Goal: Task Accomplishment & Management: Use online tool/utility

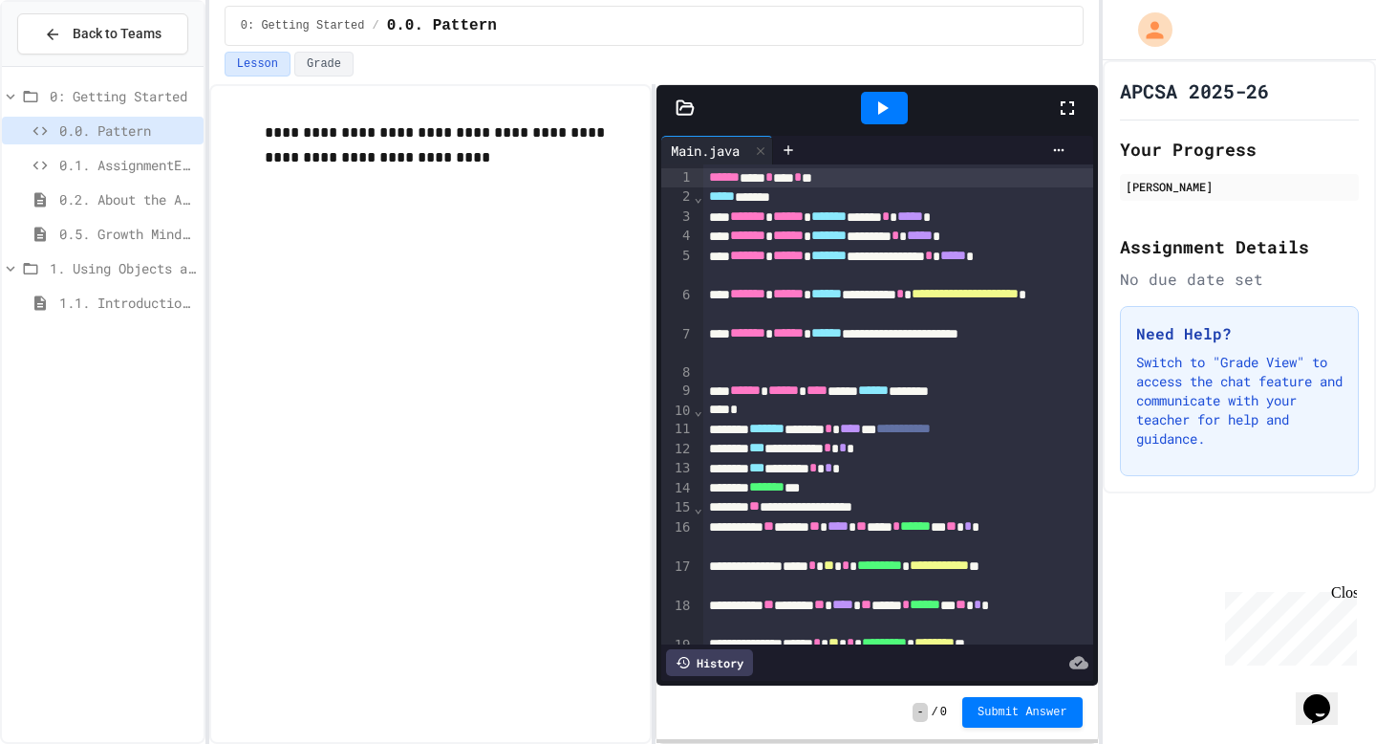
click at [86, 162] on span "0.1. AssignmentExample" at bounding box center [127, 165] width 137 height 20
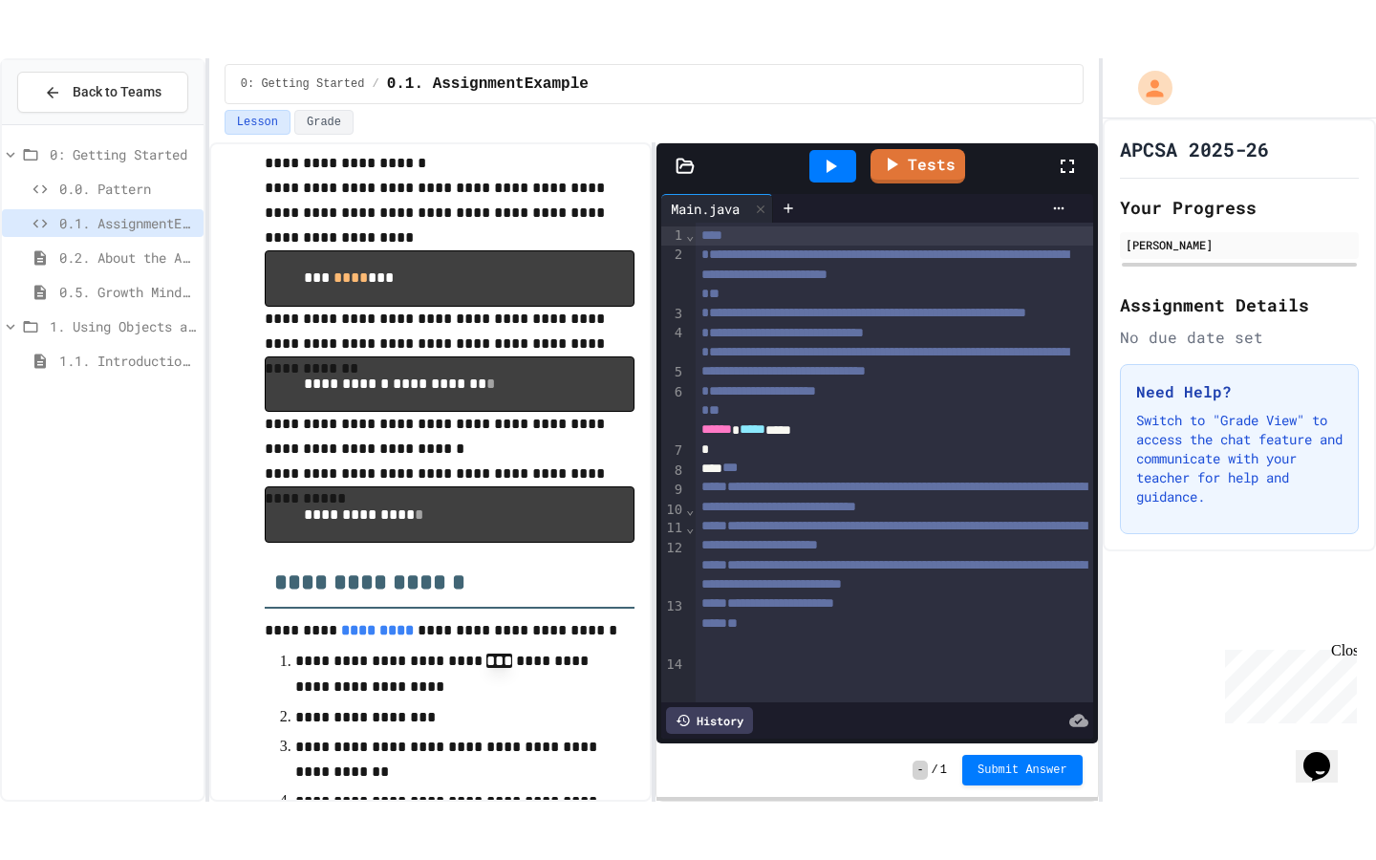
scroll to position [488, 0]
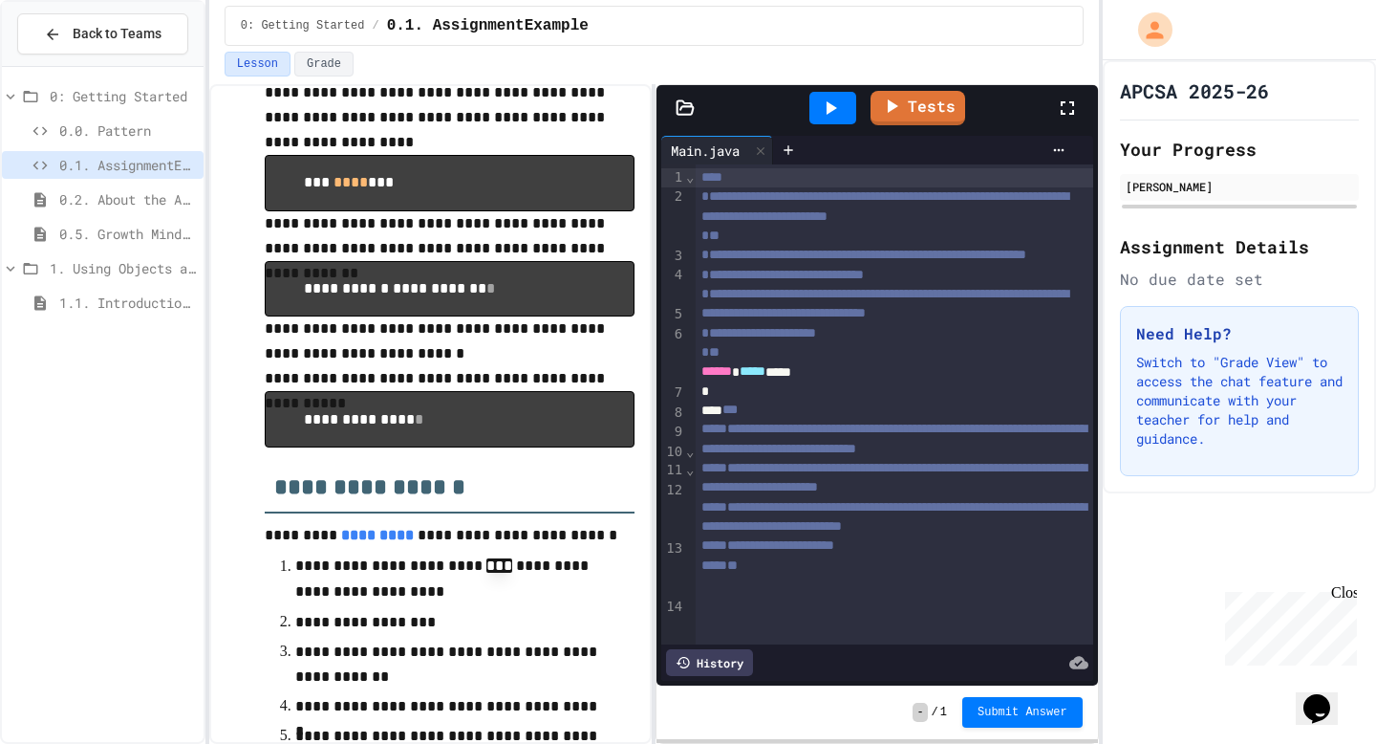
click at [1085, 107] on div at bounding box center [1077, 108] width 42 height 52
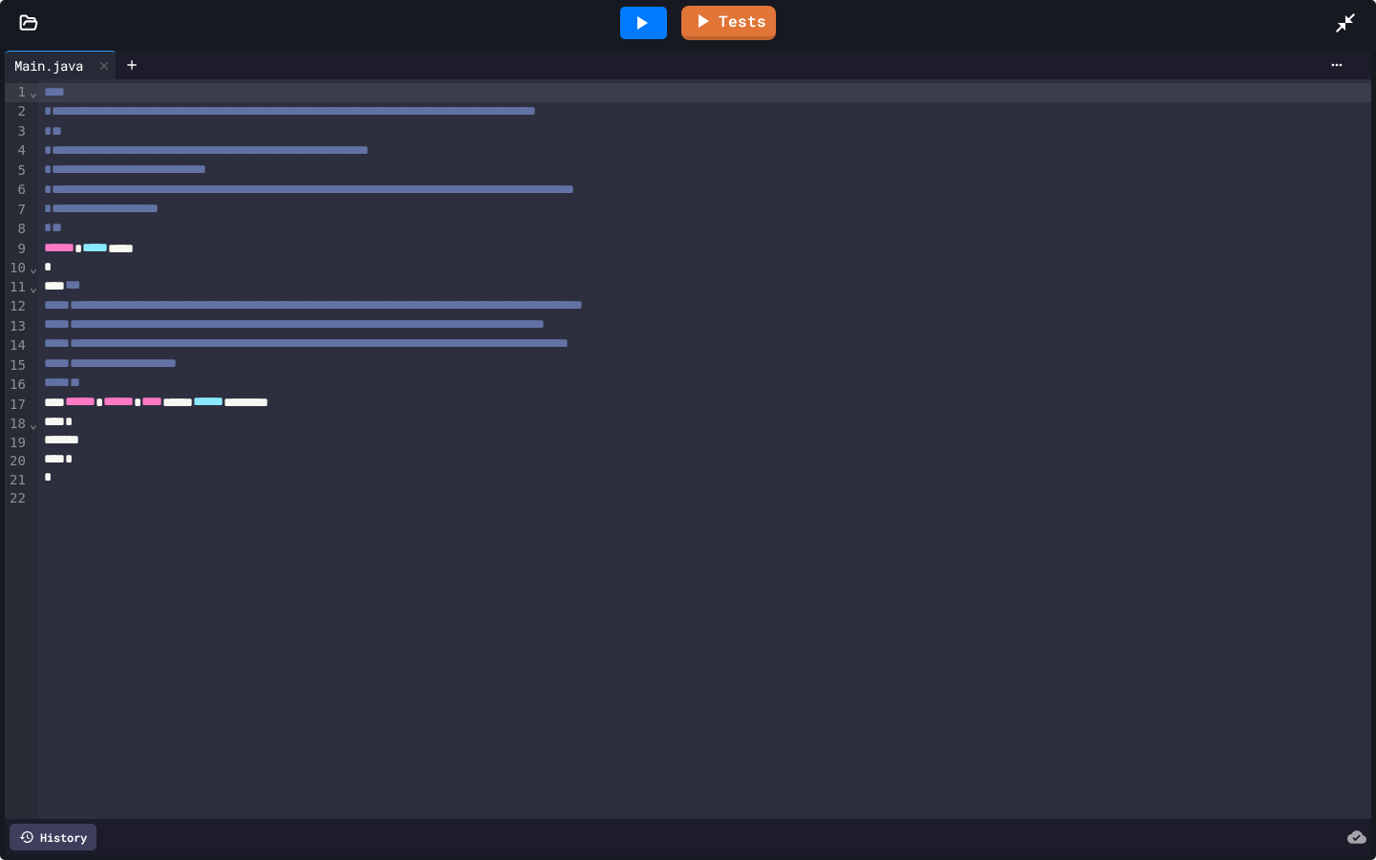
click at [1072, 223] on div "**" at bounding box center [704, 228] width 1333 height 19
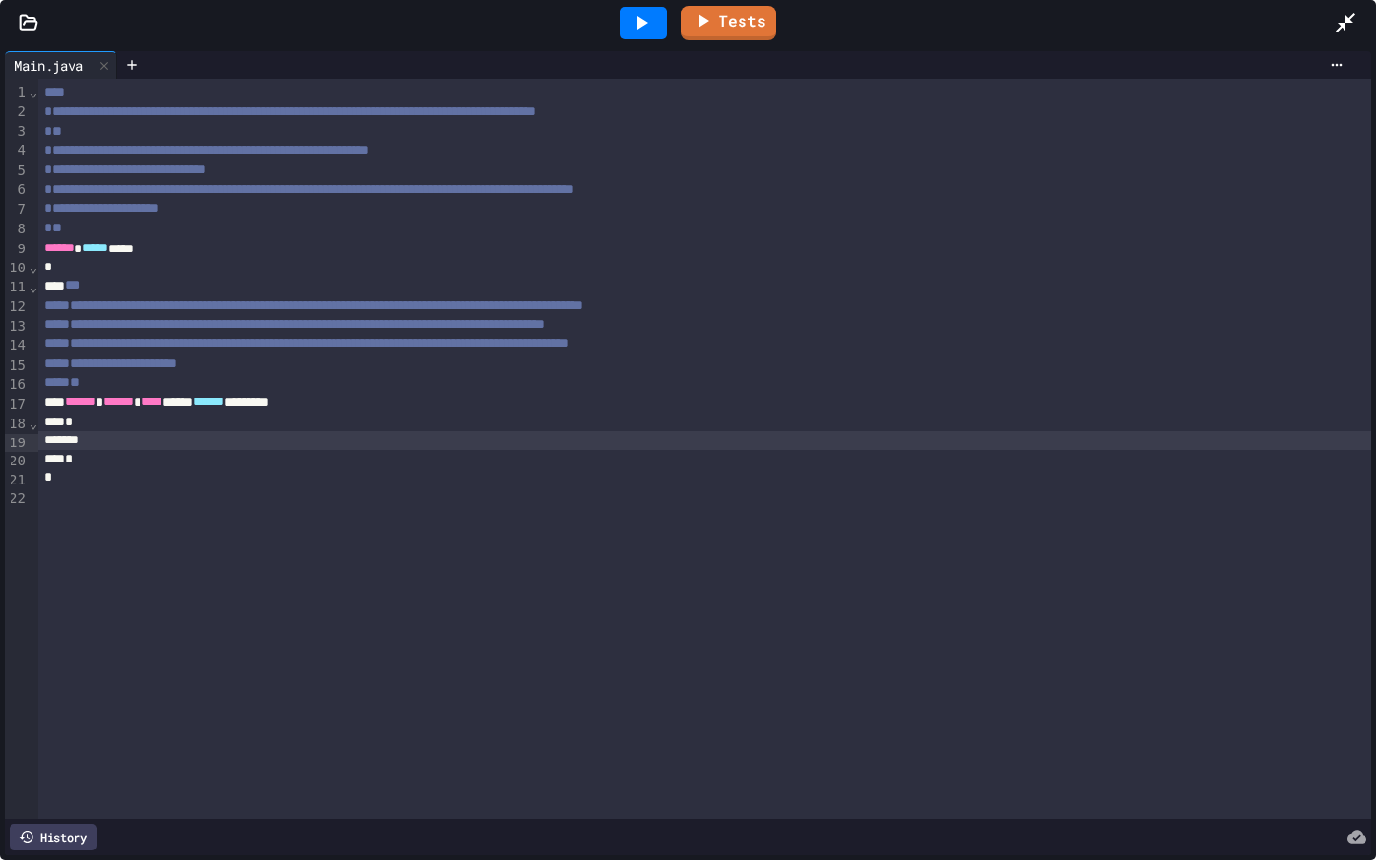
click at [109, 442] on div at bounding box center [704, 440] width 1333 height 19
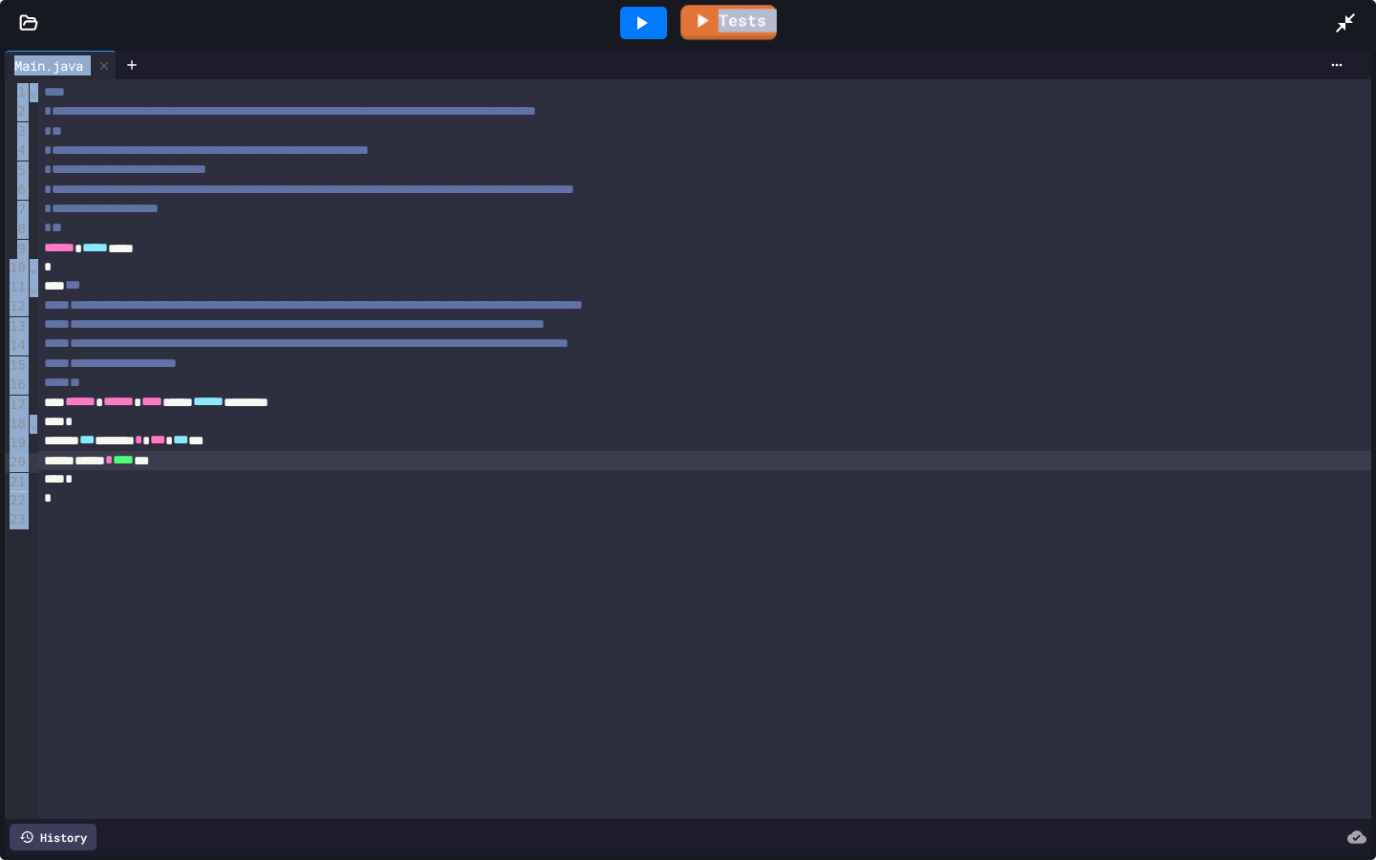
click at [657, 10] on div at bounding box center [643, 23] width 47 height 32
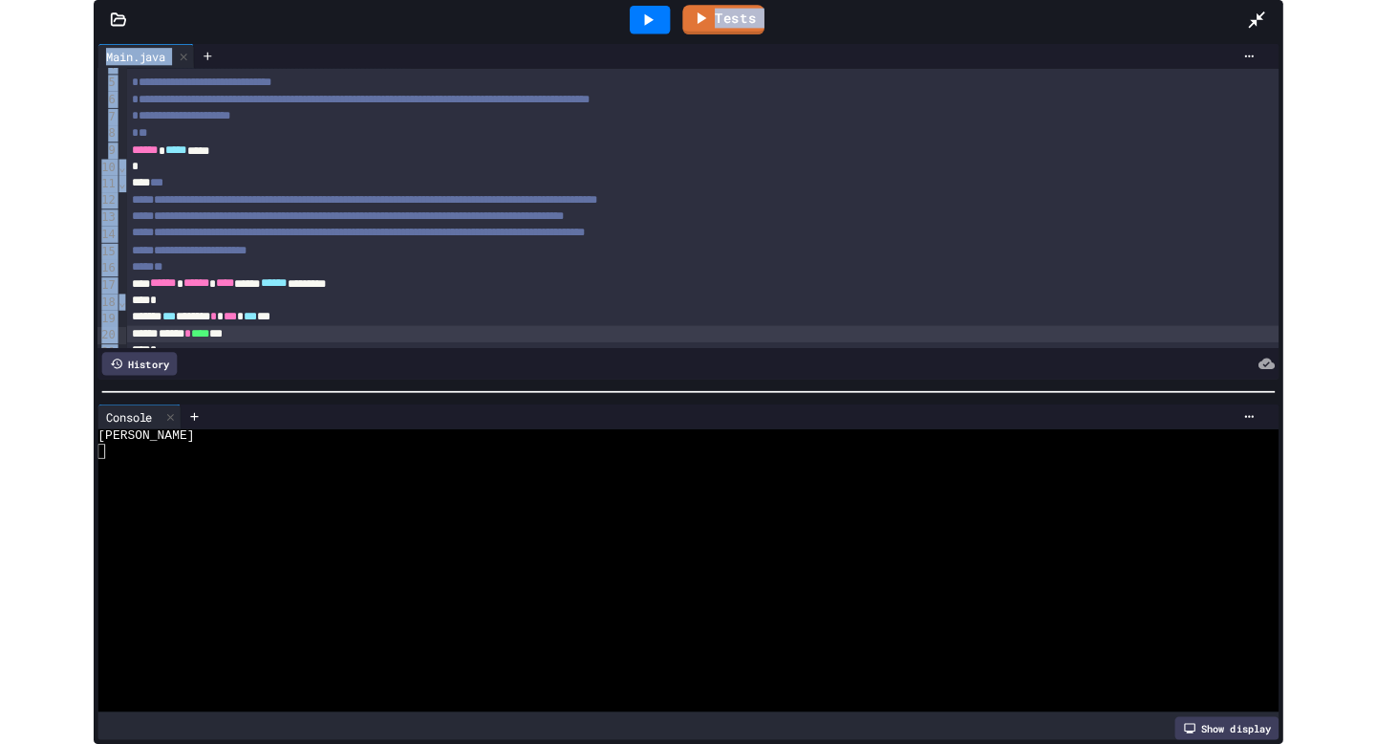
scroll to position [130, 0]
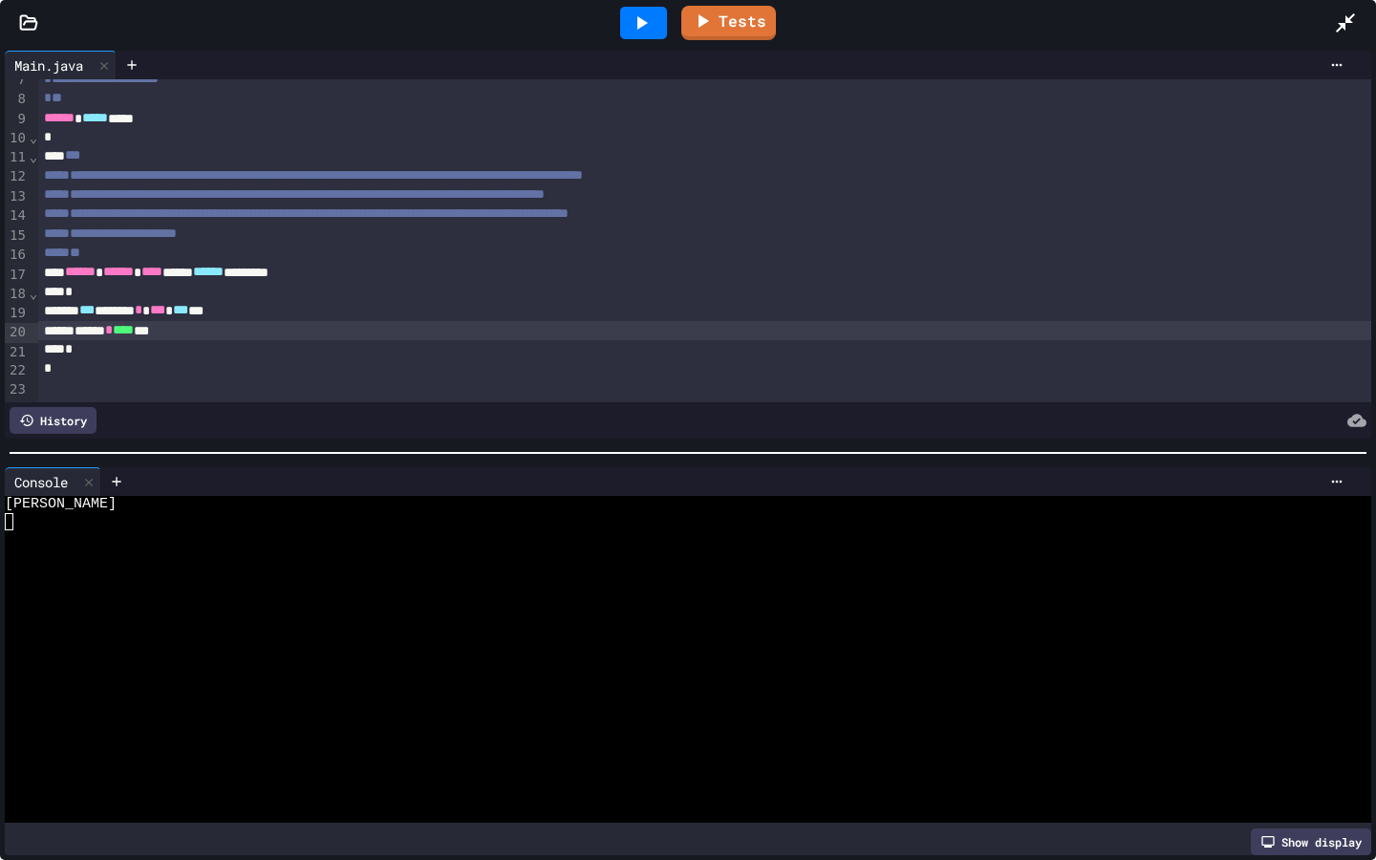
click at [252, 330] on div "****** * **** ***" at bounding box center [704, 330] width 1333 height 19
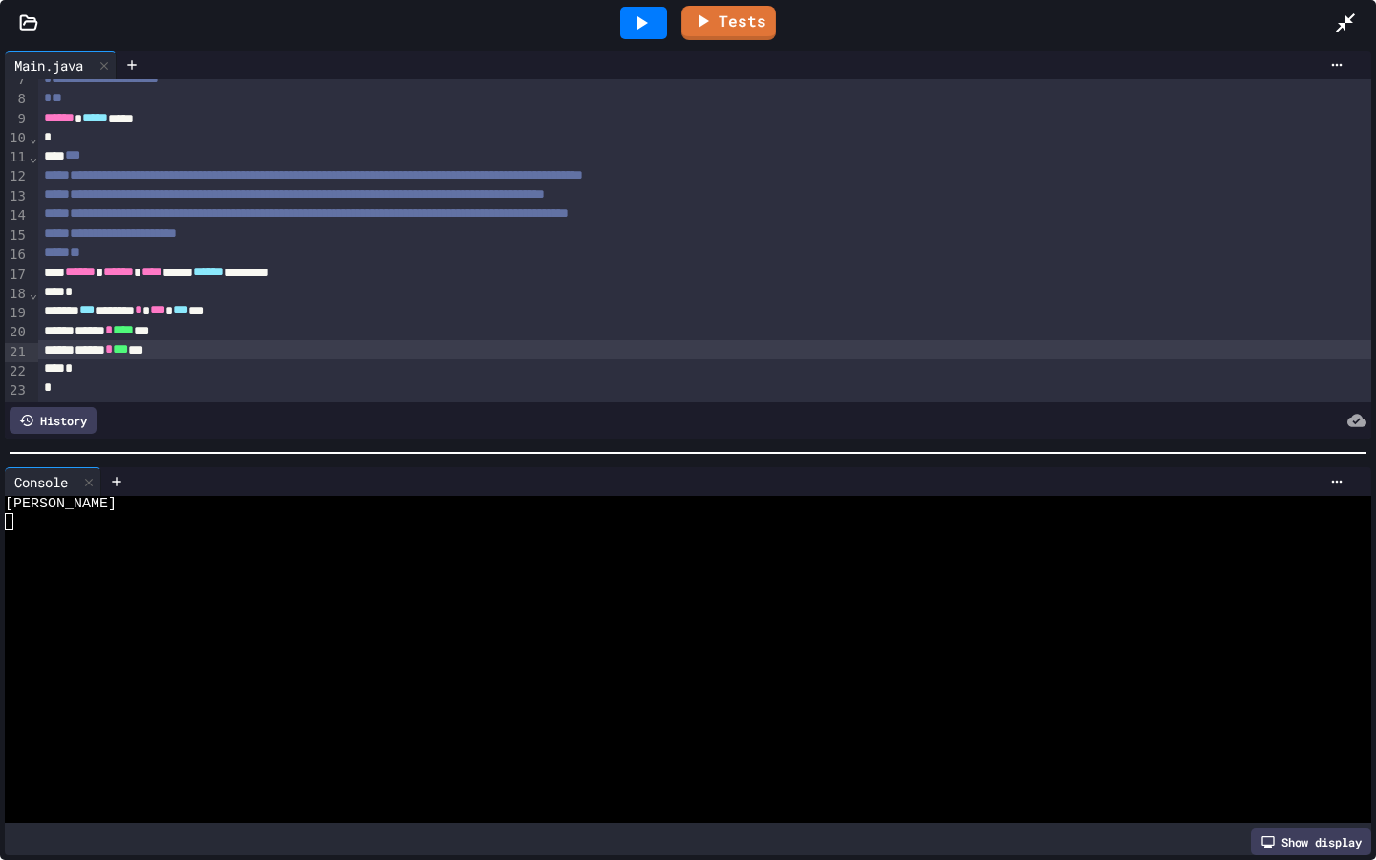
click at [646, 16] on icon at bounding box center [641, 22] width 23 height 23
click at [697, 39] on div "Tests" at bounding box center [695, 23] width 1277 height 52
click at [708, 26] on icon at bounding box center [703, 19] width 23 height 24
click at [1343, 32] on icon at bounding box center [1345, 22] width 23 height 23
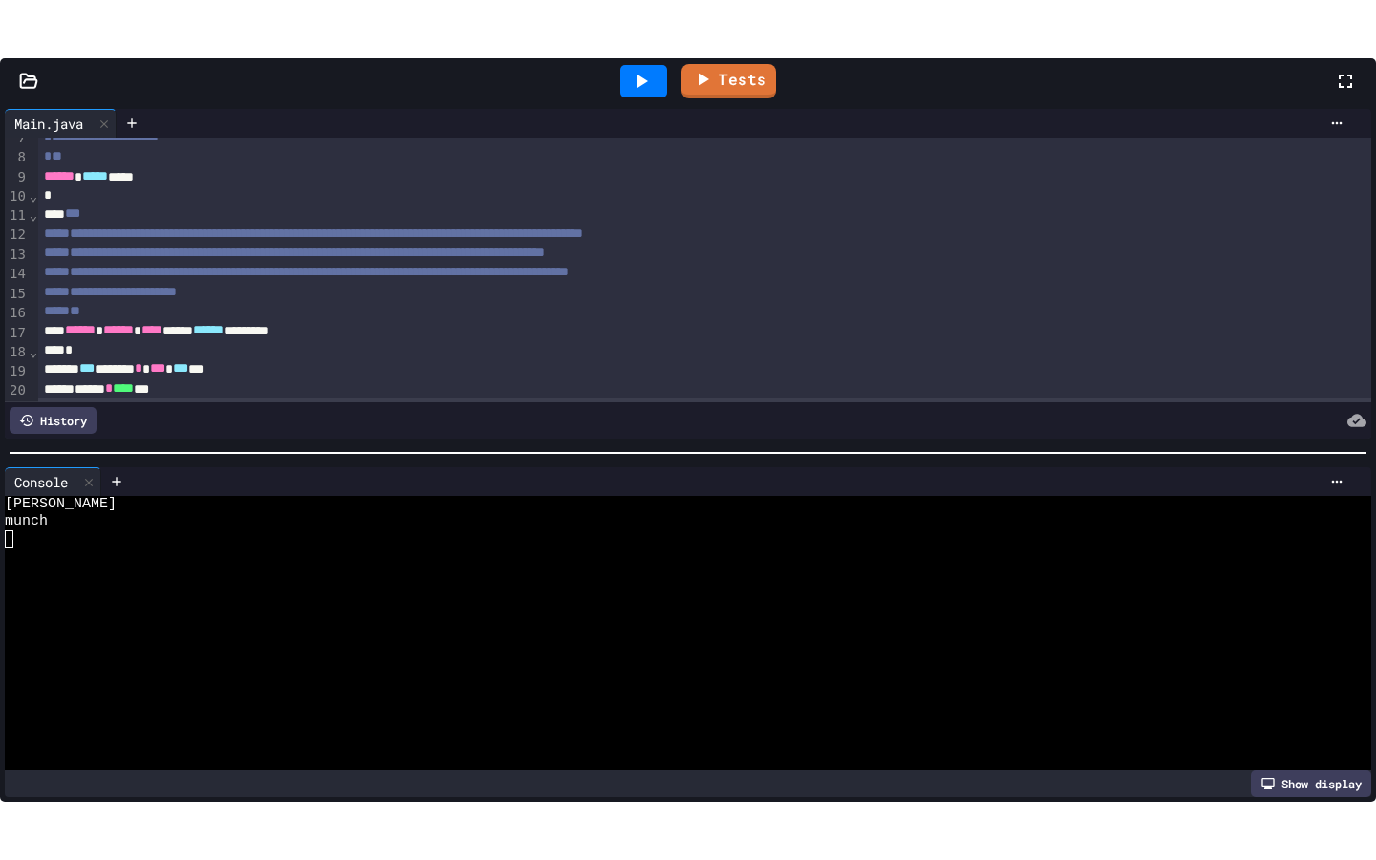
scroll to position [228, 0]
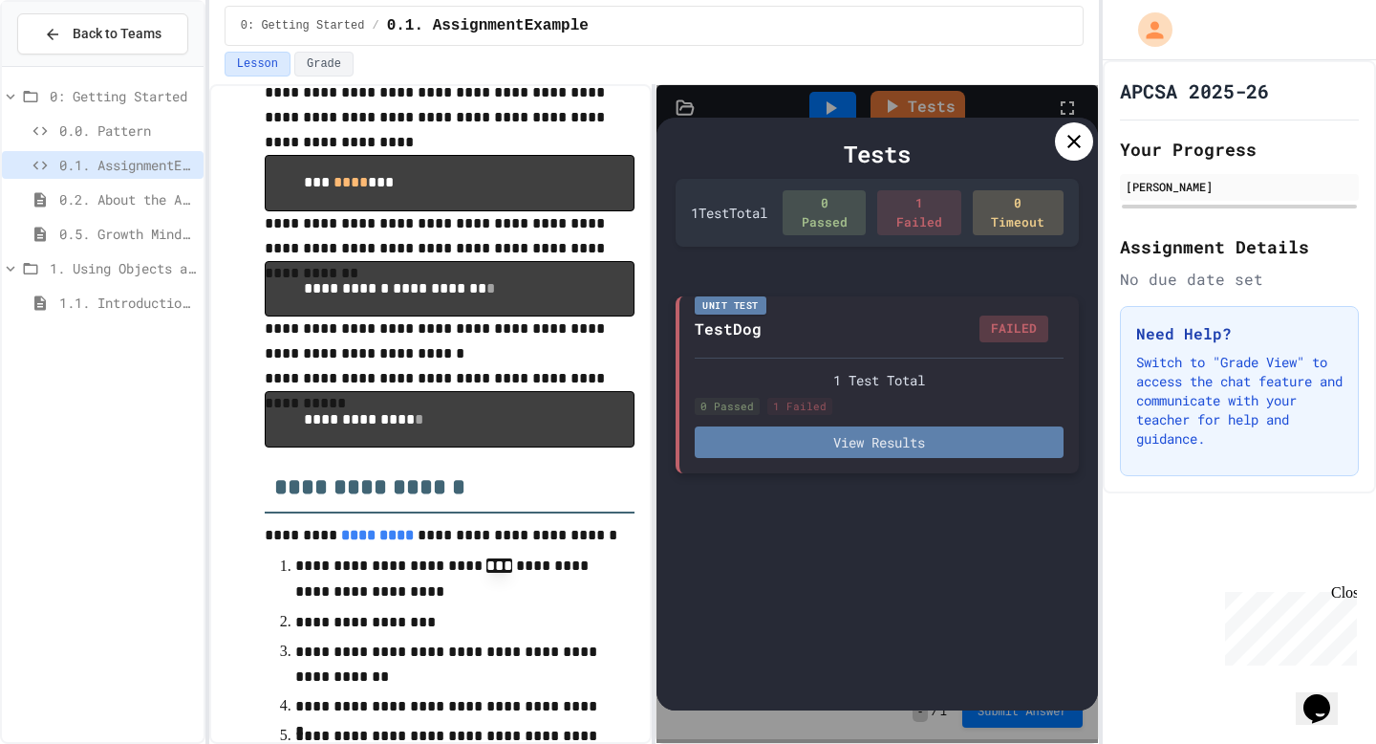
click at [849, 442] on button "View Results" at bounding box center [879, 442] width 368 height 32
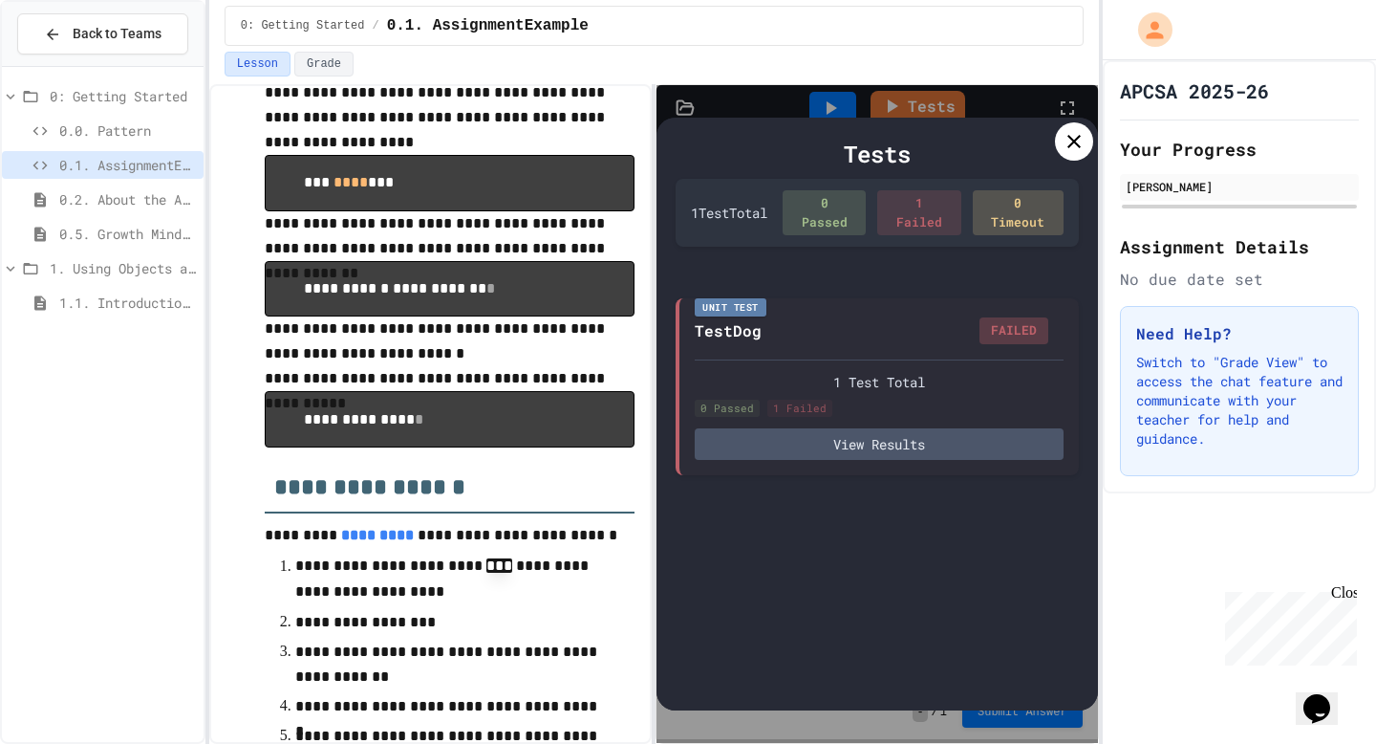
click at [1066, 150] on icon at bounding box center [1074, 141] width 23 height 23
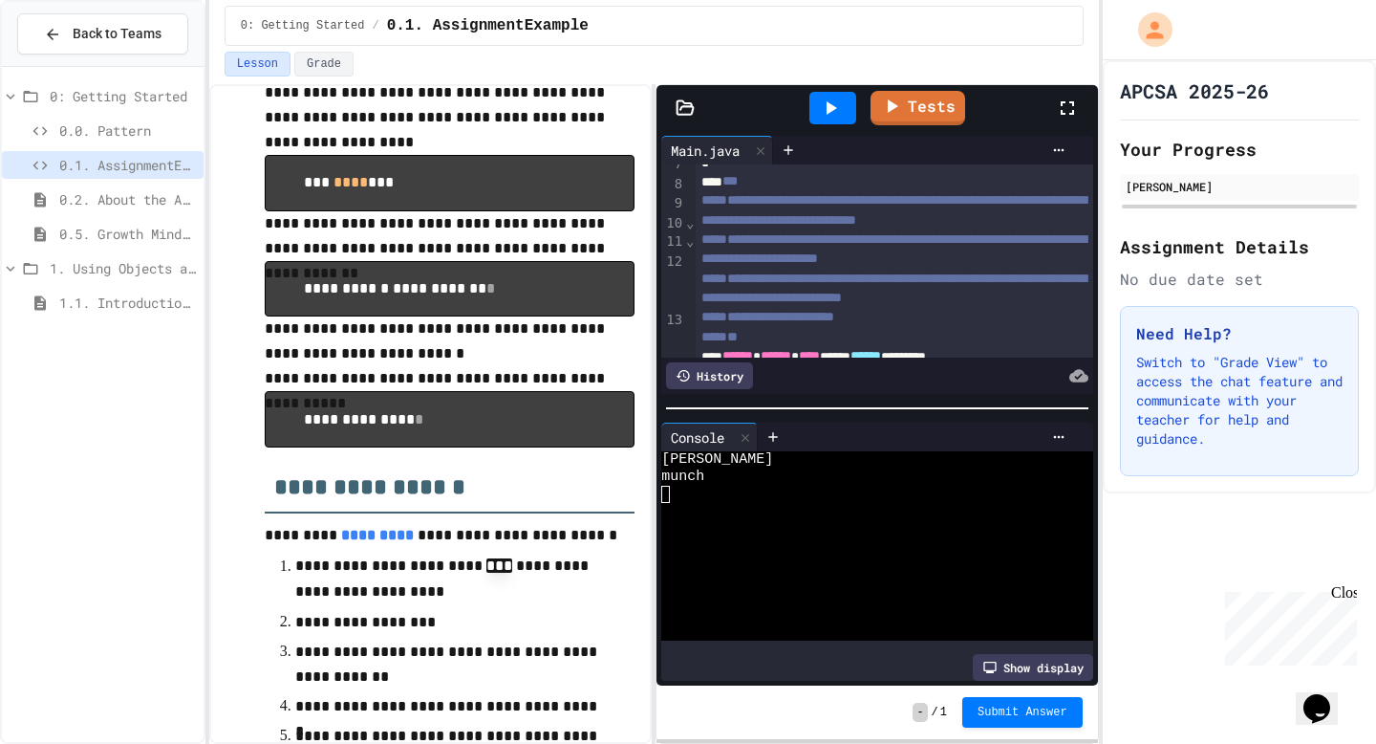
click at [1077, 112] on icon at bounding box center [1067, 108] width 23 height 23
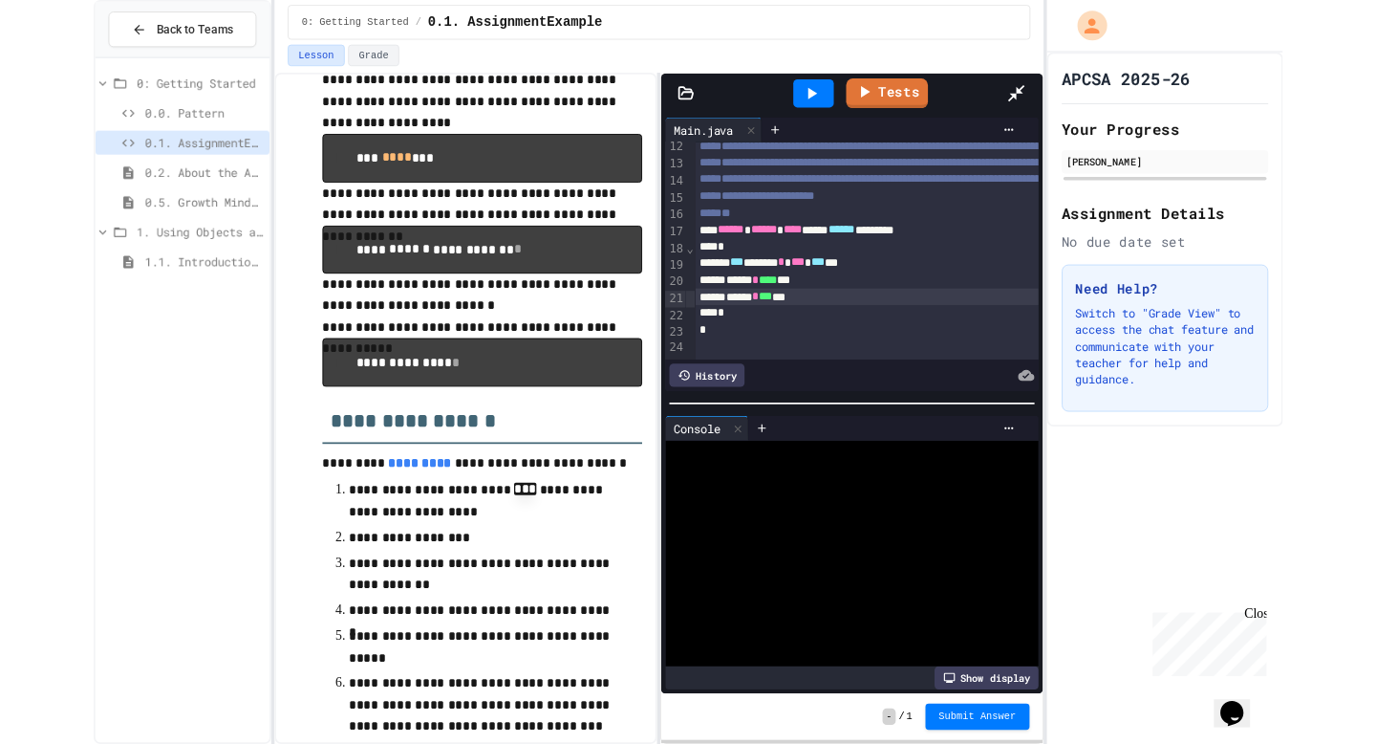
scroll to position [130, 0]
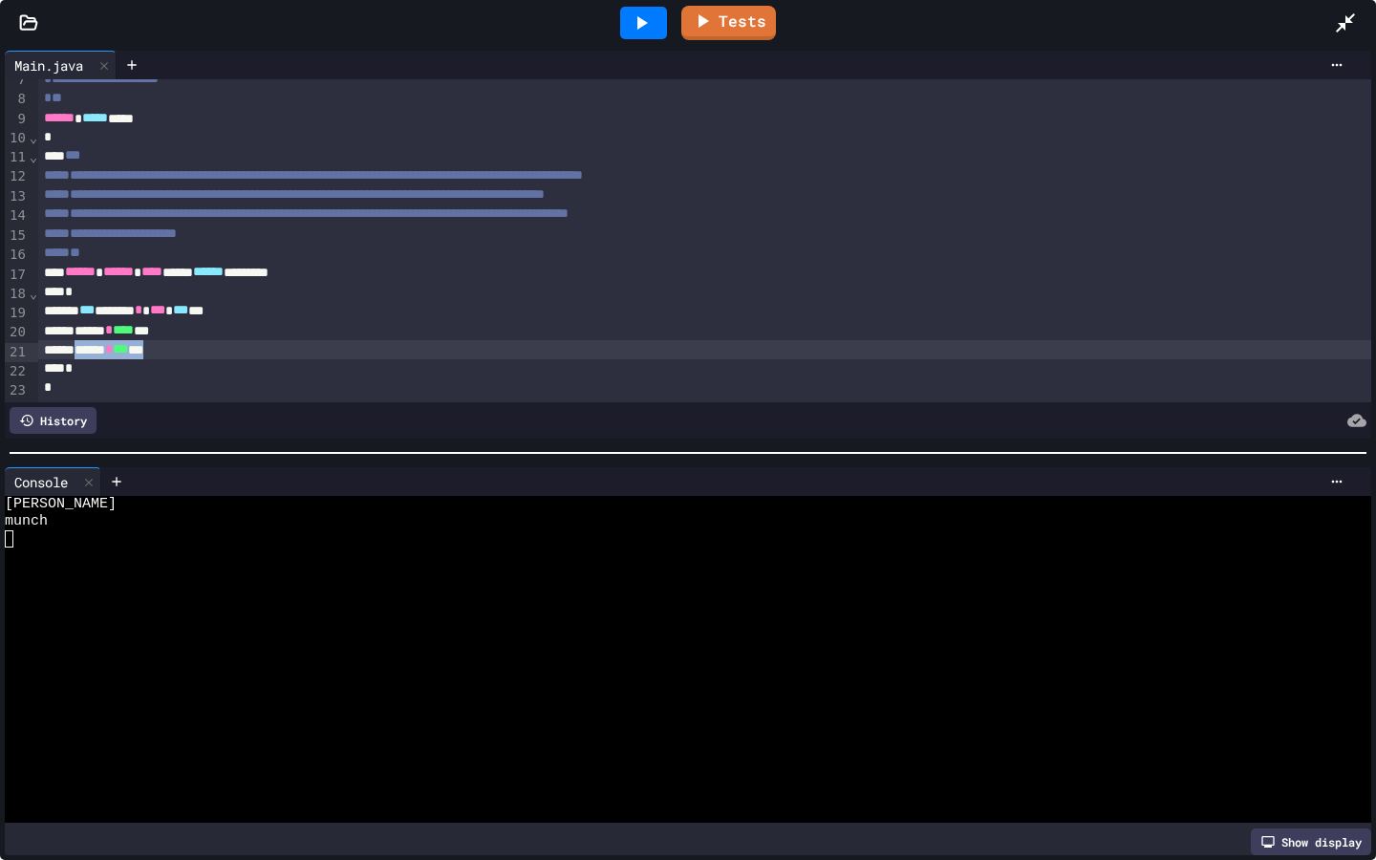
drag, startPoint x: 202, startPoint y: 355, endPoint x: 94, endPoint y: 356, distance: 108.0
click at [94, 356] on div "****** * *** ***" at bounding box center [704, 349] width 1333 height 19
click at [197, 355] on div "****** * *** ***" at bounding box center [704, 349] width 1333 height 19
drag, startPoint x: 707, startPoint y: 16, endPoint x: 707, endPoint y: 730, distance: 713.9
click at [707, 16] on icon at bounding box center [702, 20] width 23 height 24
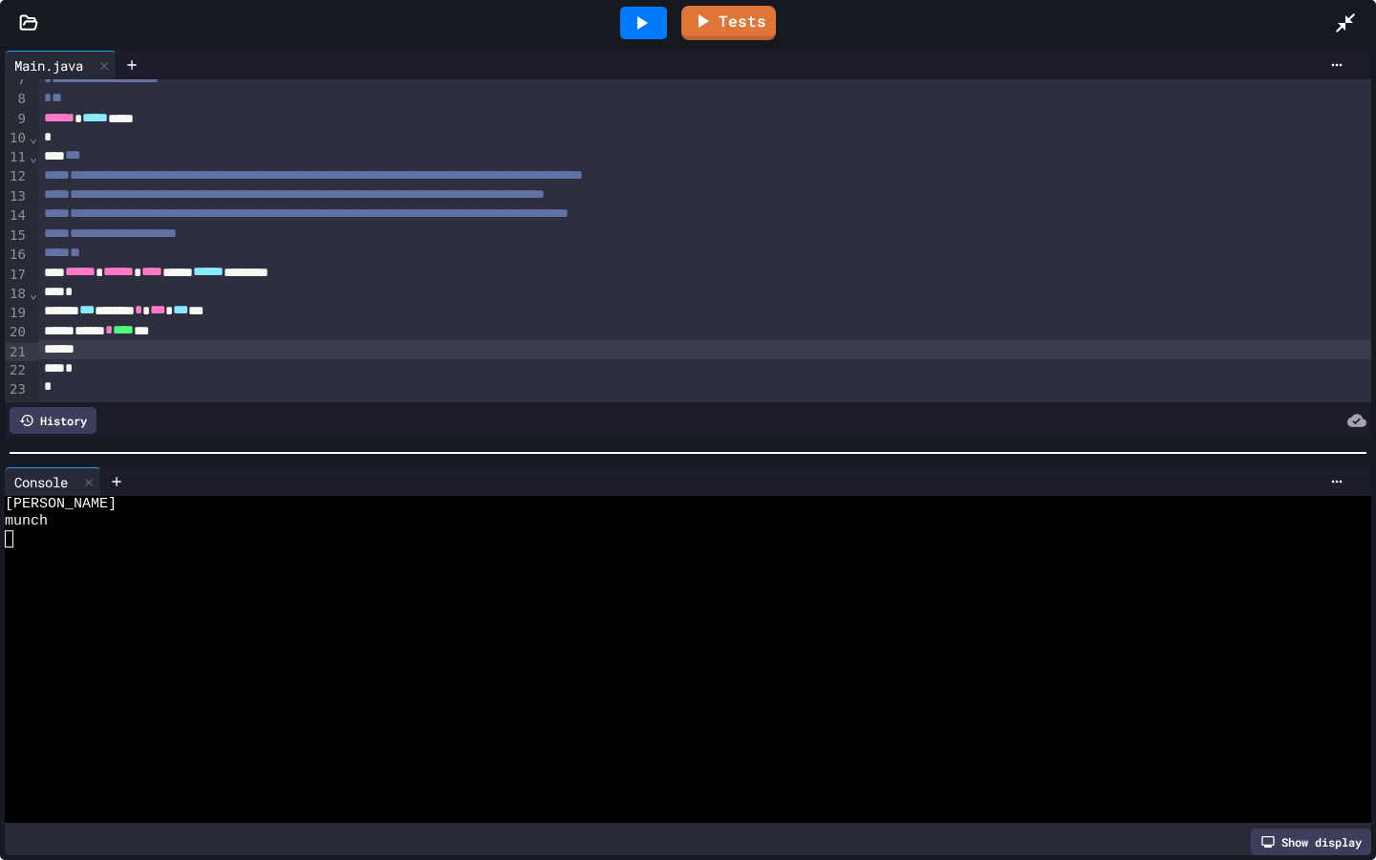
click at [1343, 25] on icon at bounding box center [1345, 22] width 19 height 19
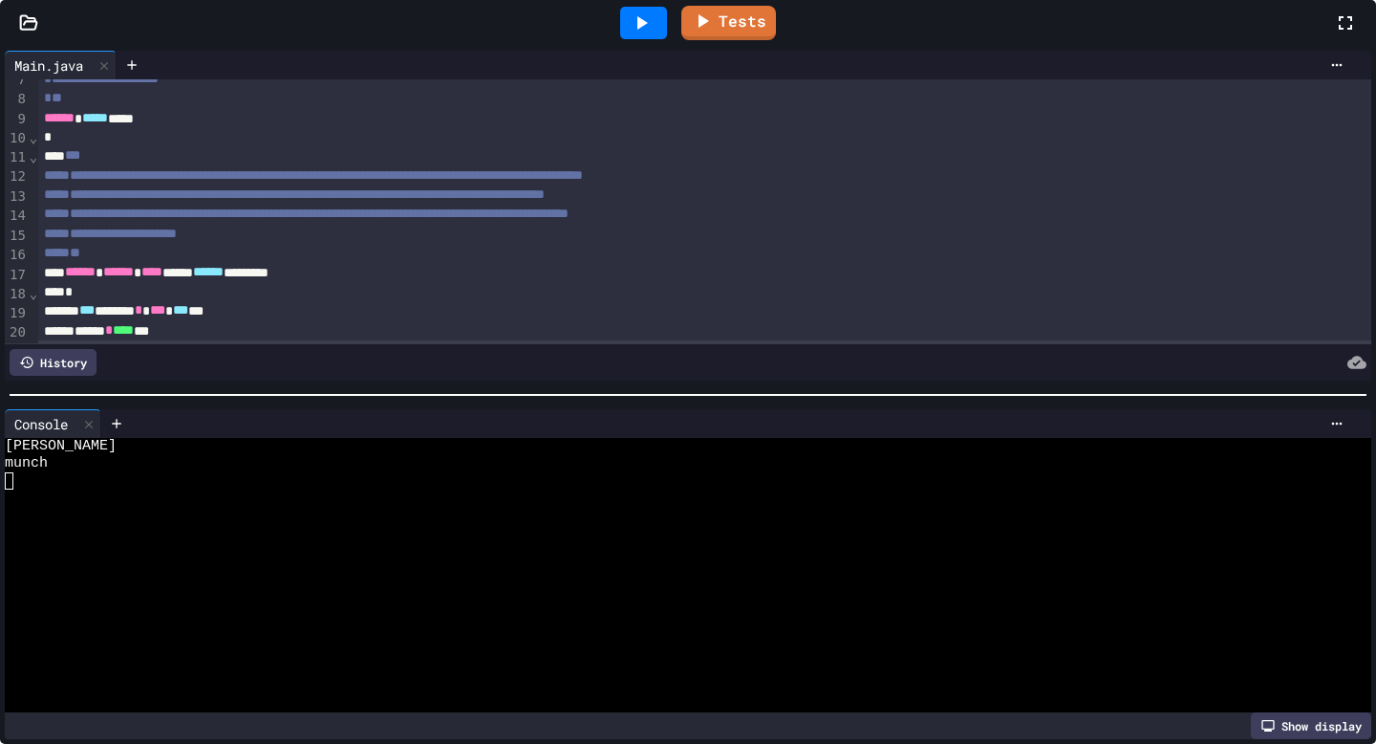
scroll to position [228, 0]
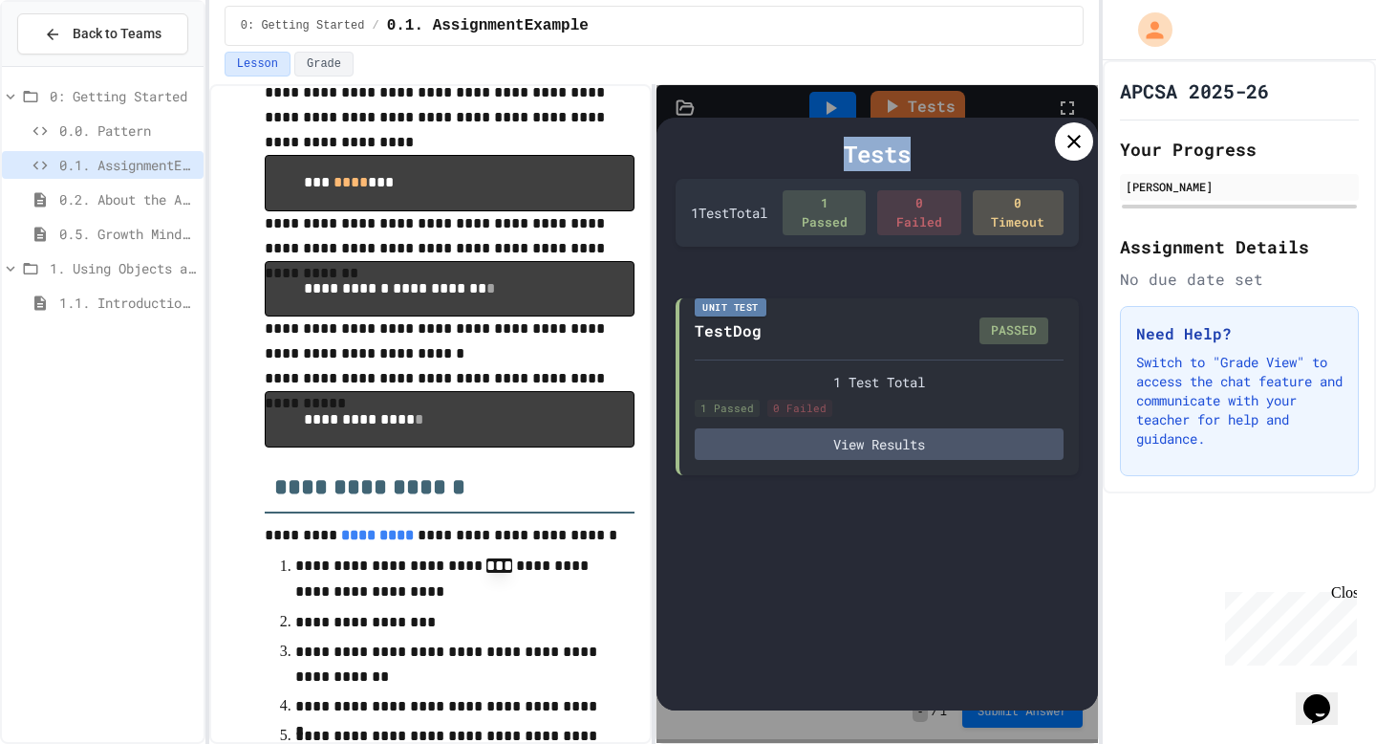
drag, startPoint x: 1059, startPoint y: 148, endPoint x: 1012, endPoint y: 171, distance: 52.1
click at [1012, 171] on div "Tests 1 Test Total 1 Passed 0 Failed 0 Timeout Unit Test TestDog PASSED 1 Test …" at bounding box center [877, 414] width 441 height 592
click at [1059, 148] on div at bounding box center [1074, 141] width 38 height 38
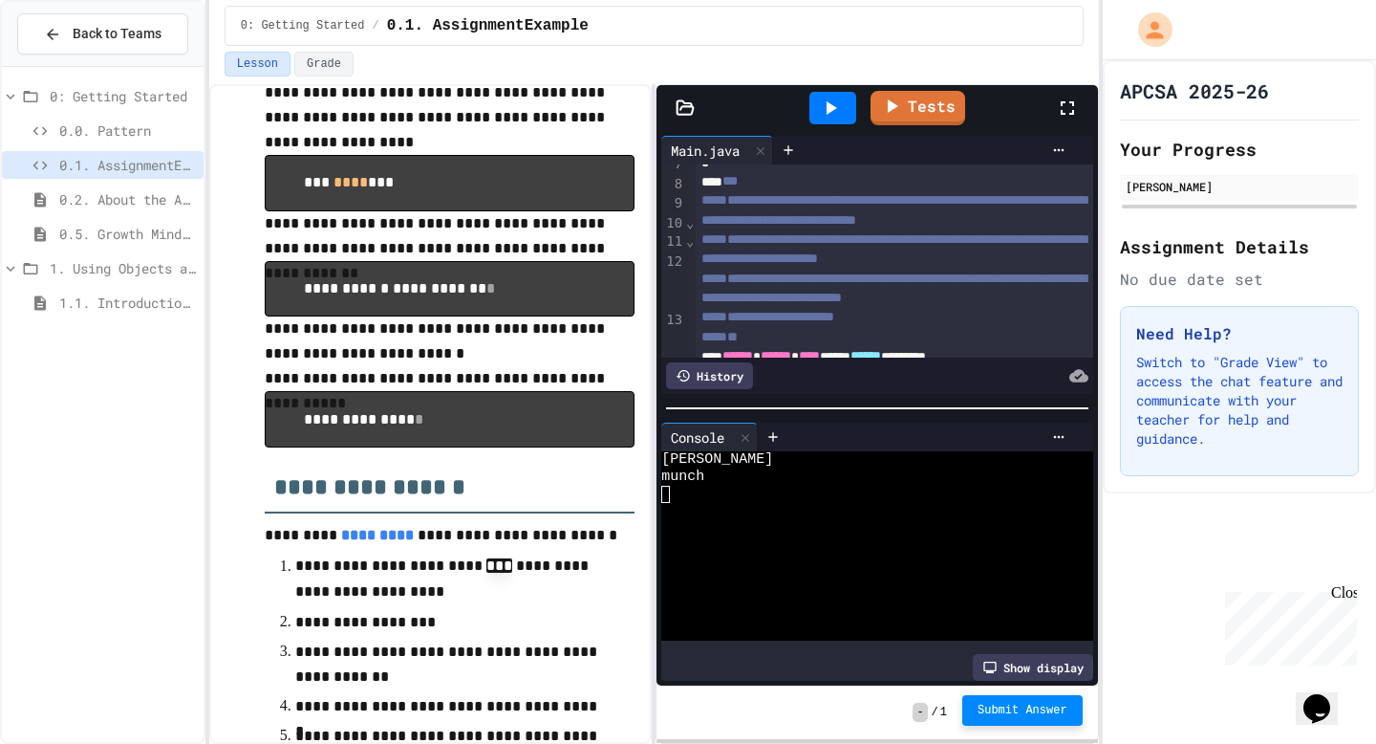
click at [1035, 704] on span "Submit Answer" at bounding box center [1023, 709] width 90 height 15
